Goal: Information Seeking & Learning: Learn about a topic

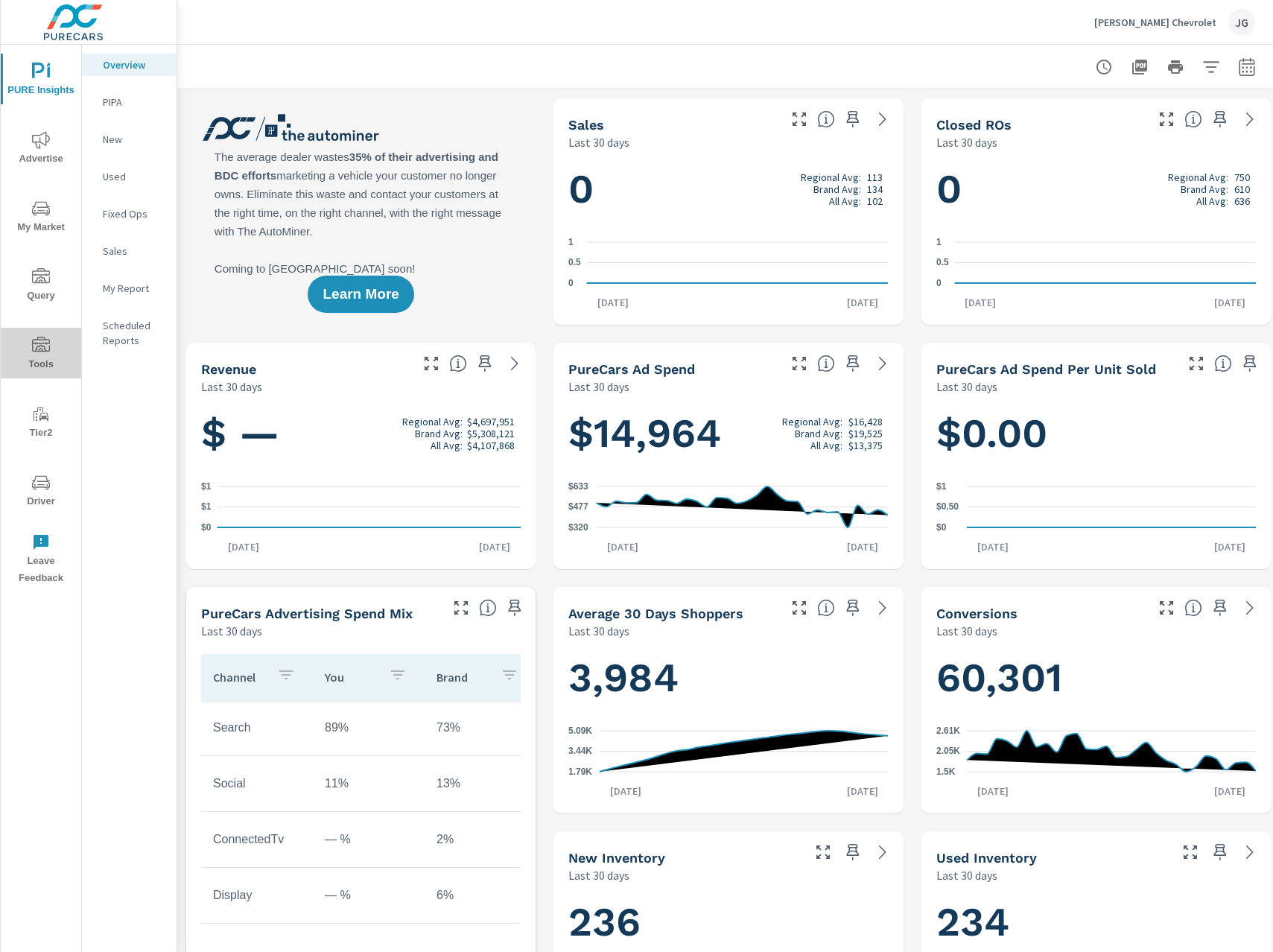
click at [47, 345] on icon "nav menu" at bounding box center [41, 346] width 18 height 18
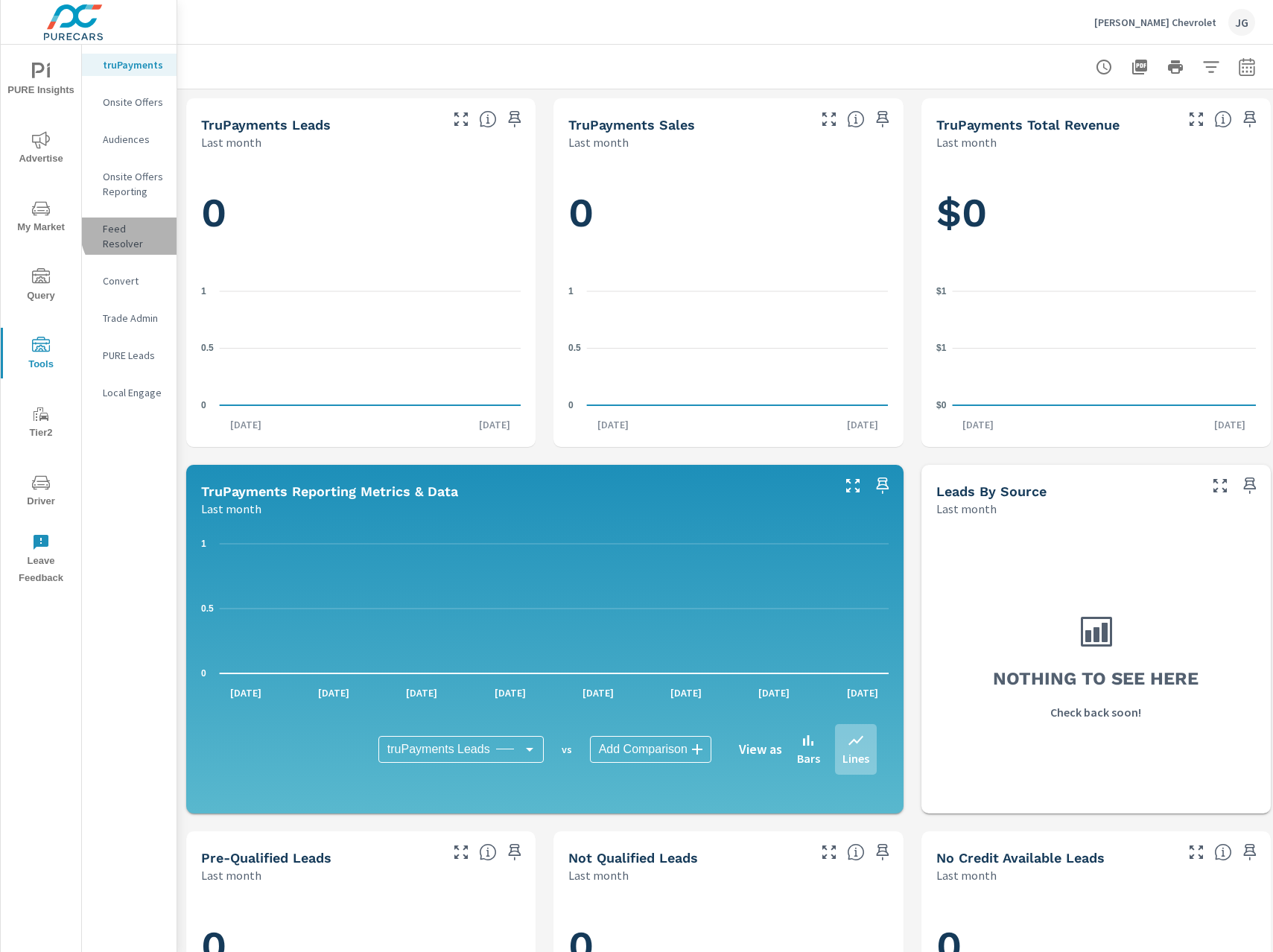
click at [145, 228] on p "Feed Resolver" at bounding box center [133, 236] width 62 height 30
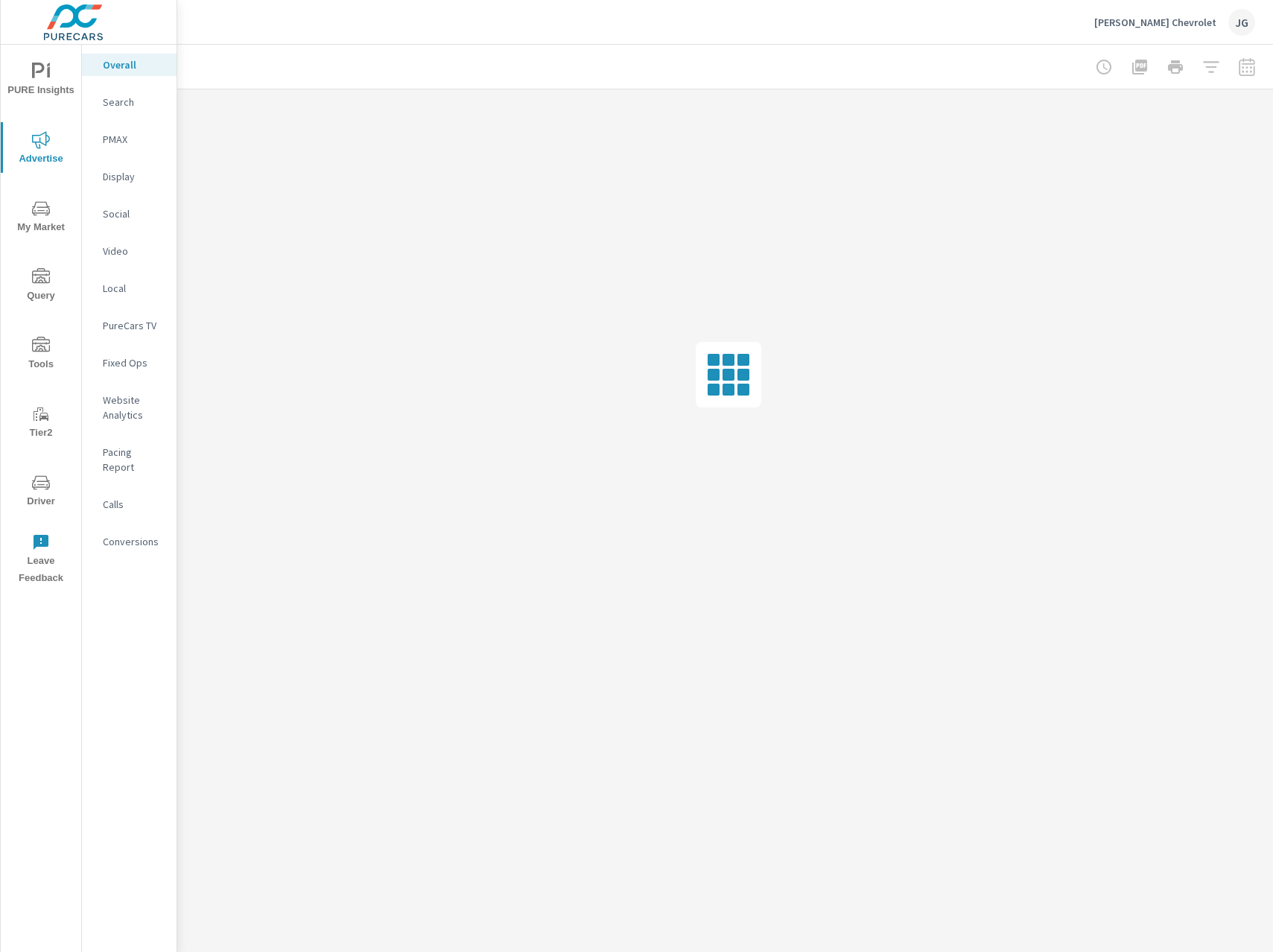
click at [56, 218] on span "My Market" at bounding box center [41, 218] width 72 height 36
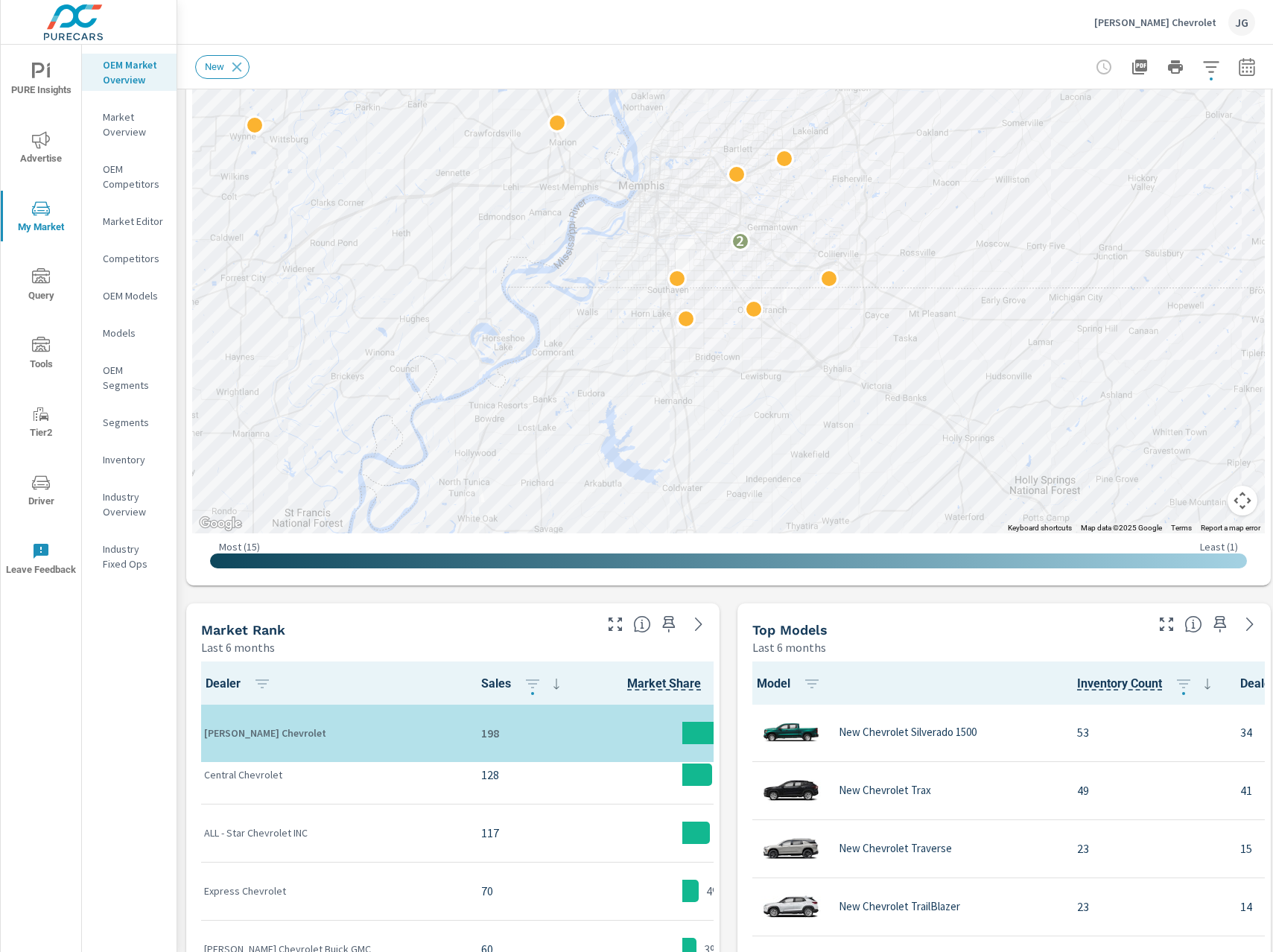
scroll to position [252, 0]
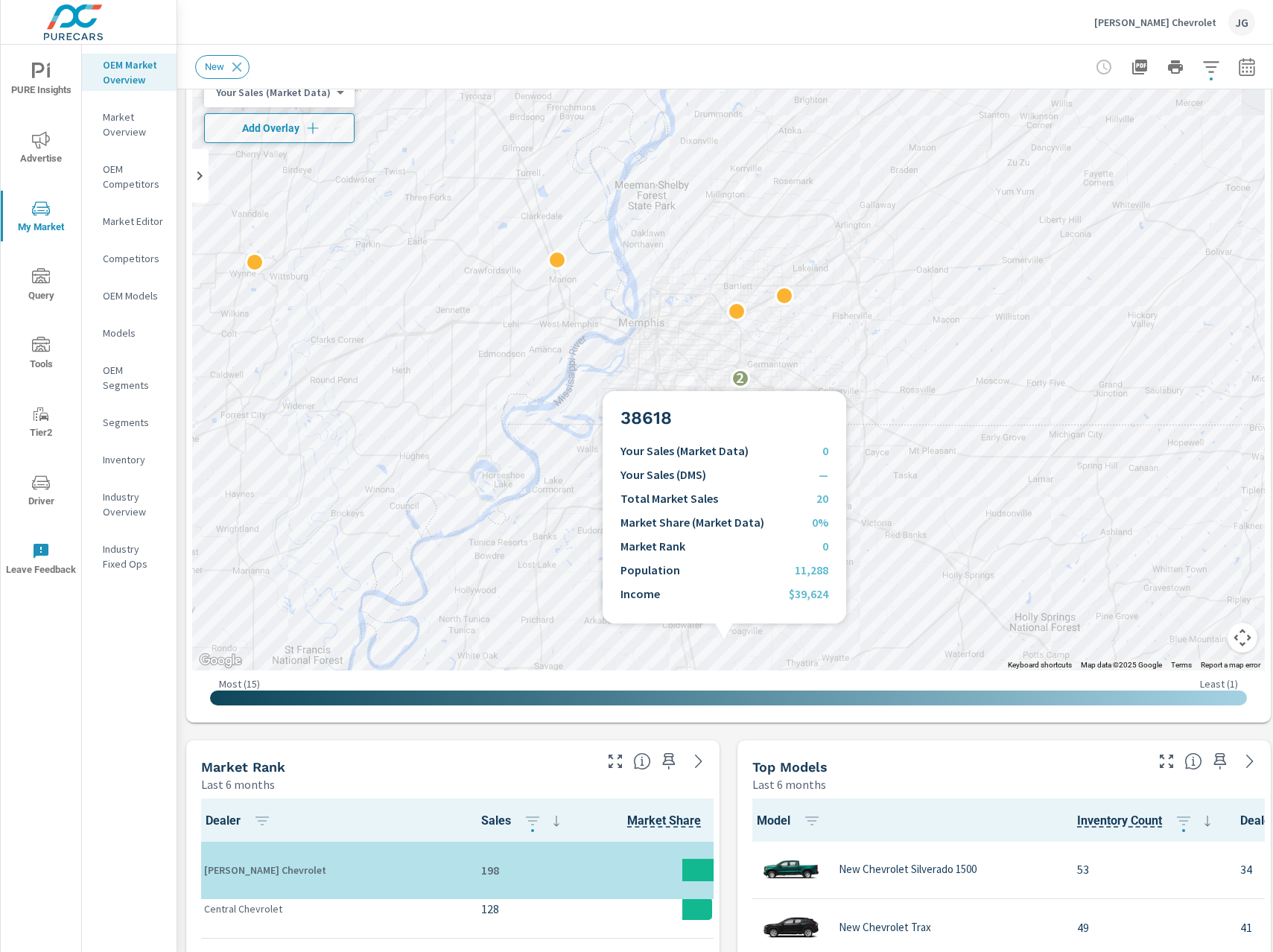
scroll to position [38, 0]
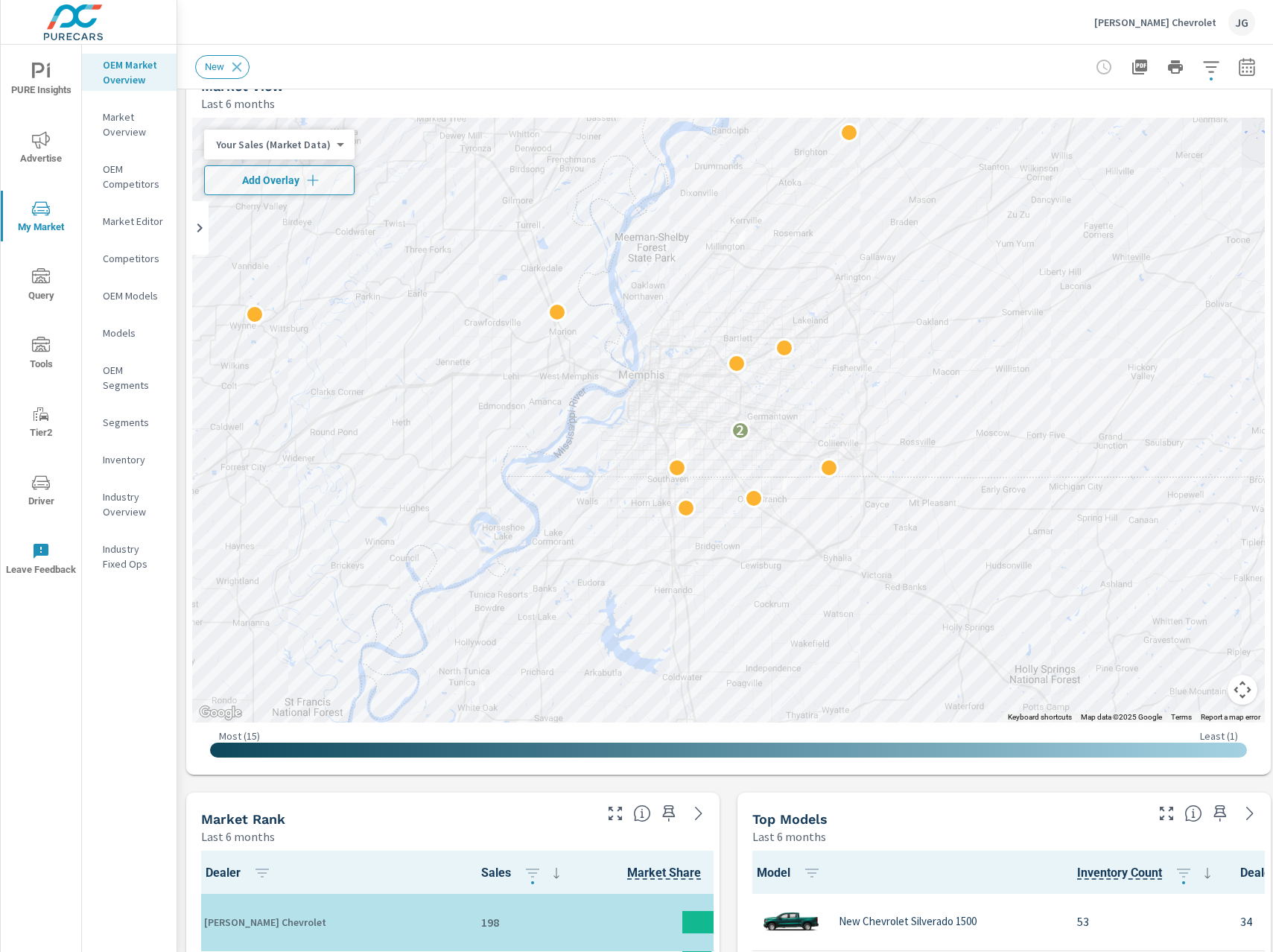
click at [41, 354] on icon "nav menu" at bounding box center [41, 346] width 18 height 18
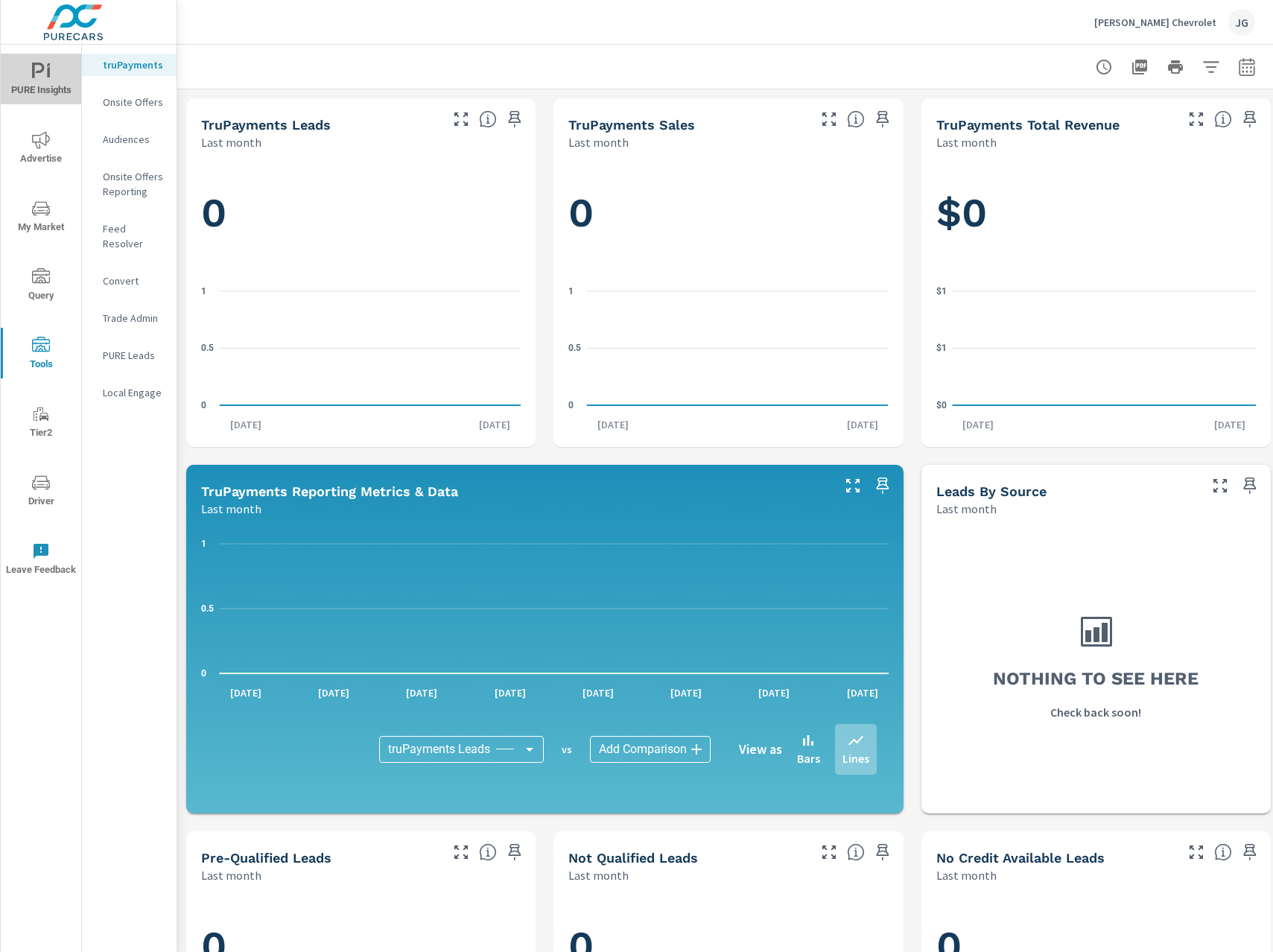
click at [47, 77] on icon "nav menu" at bounding box center [48, 72] width 3 height 11
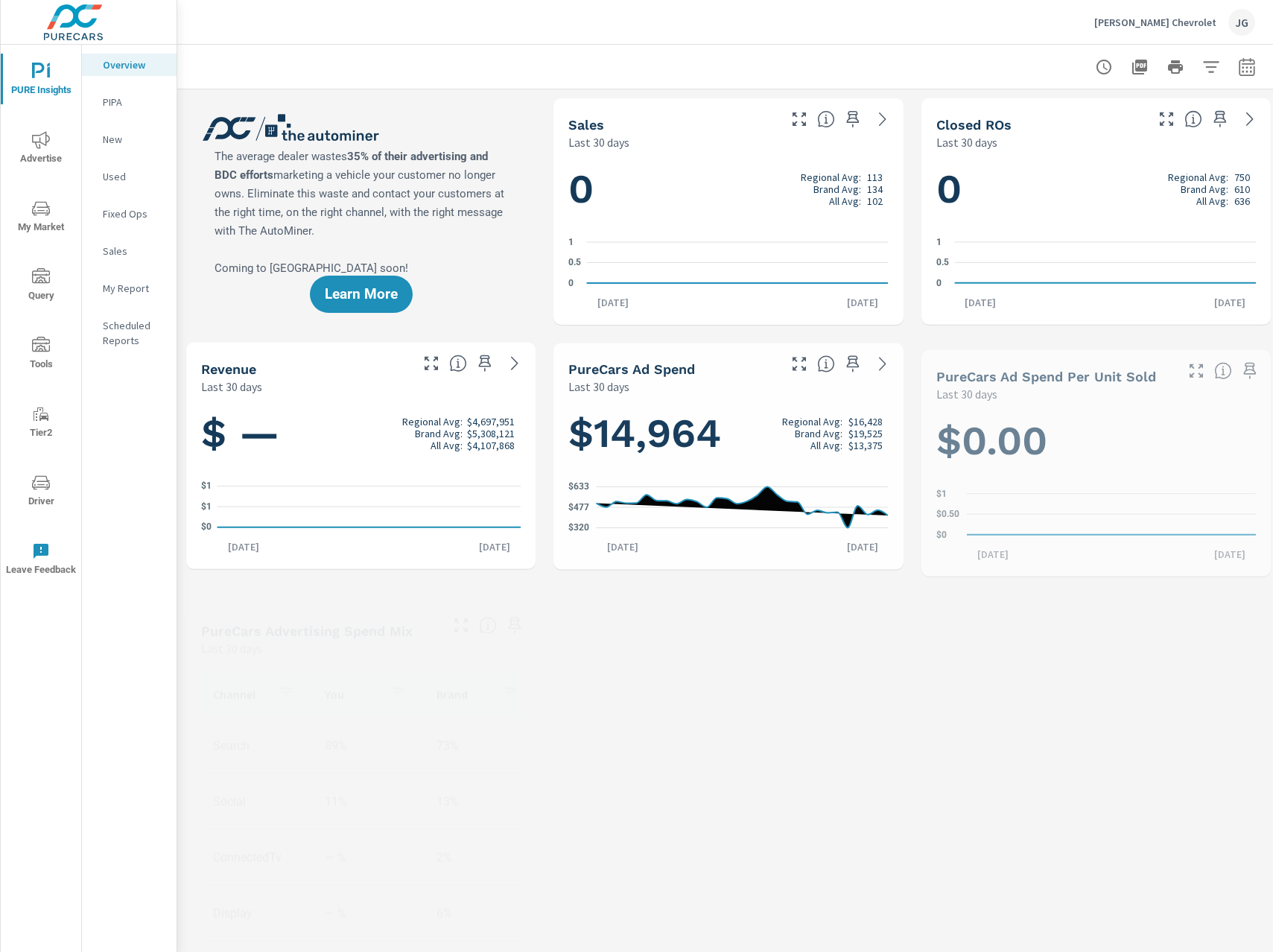
scroll to position [1, 0]
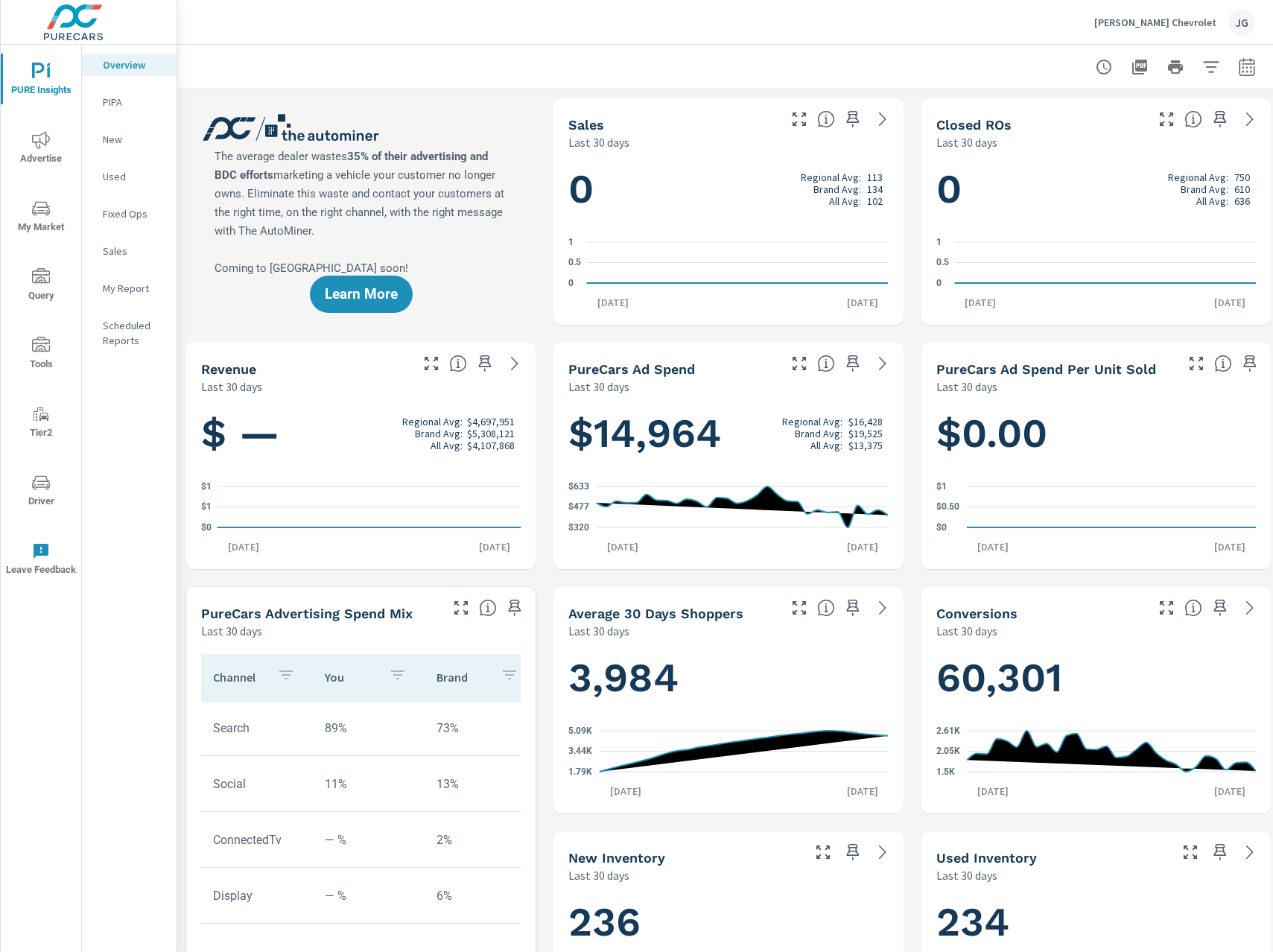
click at [112, 254] on p "Sales" at bounding box center [133, 251] width 62 height 15
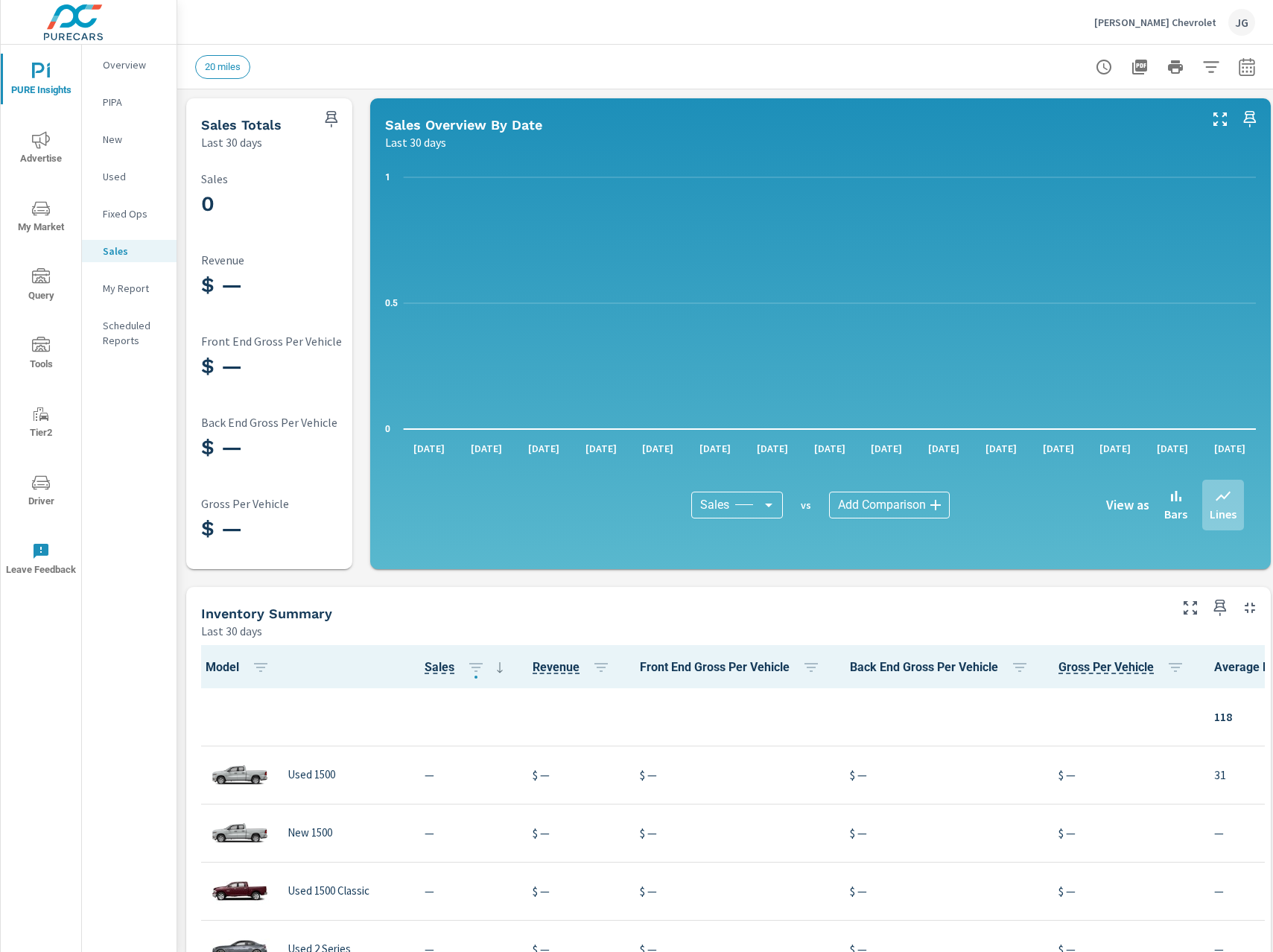
scroll to position [1, 0]
click at [39, 494] on span "Driver" at bounding box center [41, 491] width 72 height 36
